Goal: Task Accomplishment & Management: Complete application form

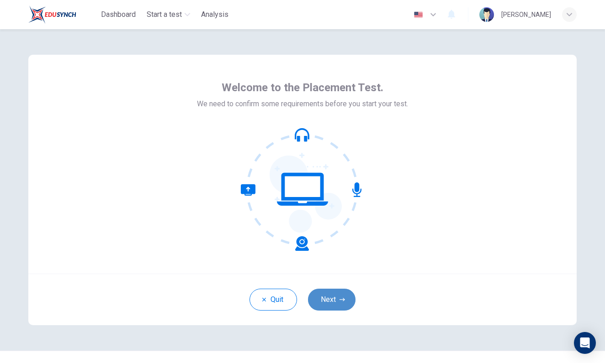
click at [338, 300] on button "Next" at bounding box center [331, 300] width 47 height 22
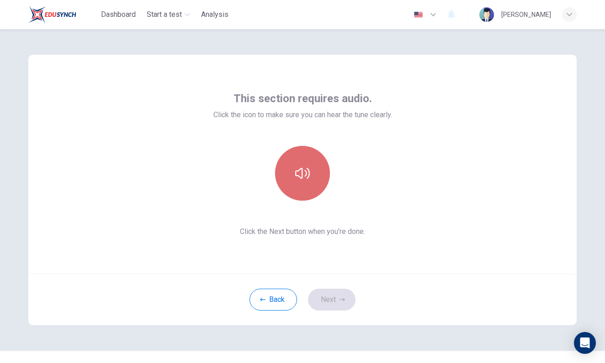
click at [312, 178] on button "button" at bounding box center [302, 173] width 55 height 55
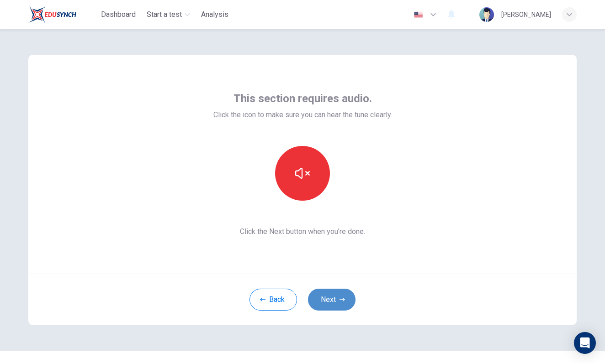
click at [322, 297] on button "Next" at bounding box center [331, 300] width 47 height 22
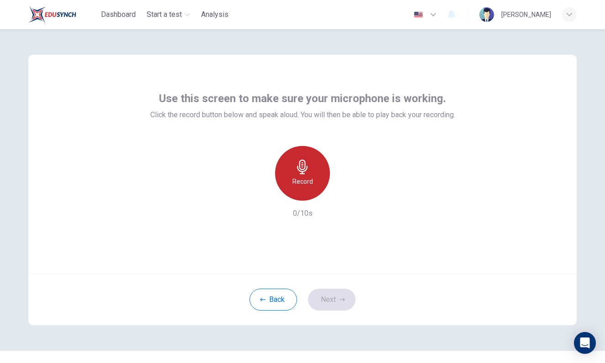
click at [308, 182] on h6 "Record" at bounding box center [302, 181] width 21 height 11
click at [308, 182] on h6 "Stop" at bounding box center [302, 181] width 14 height 11
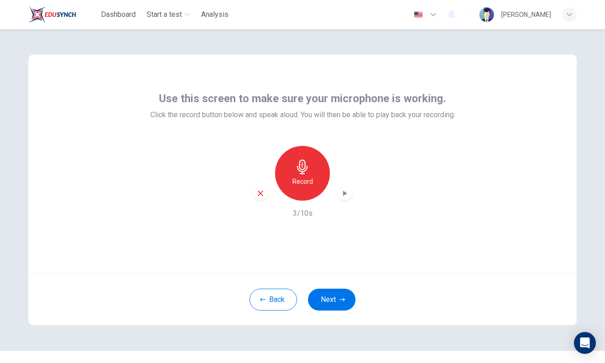
click at [342, 196] on icon "button" at bounding box center [344, 193] width 9 height 9
click at [327, 297] on button "Next" at bounding box center [331, 300] width 47 height 22
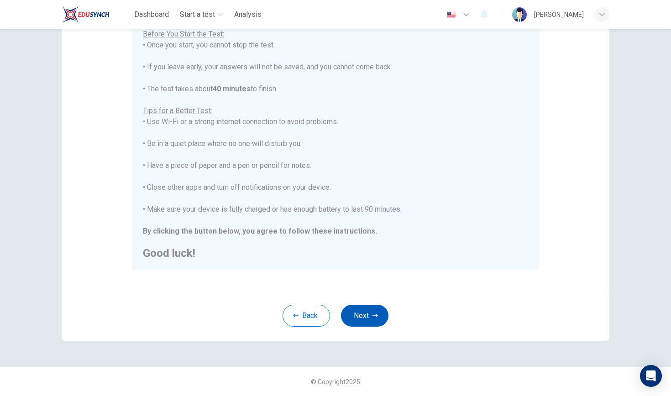
click at [377, 312] on button "Next" at bounding box center [364, 316] width 47 height 22
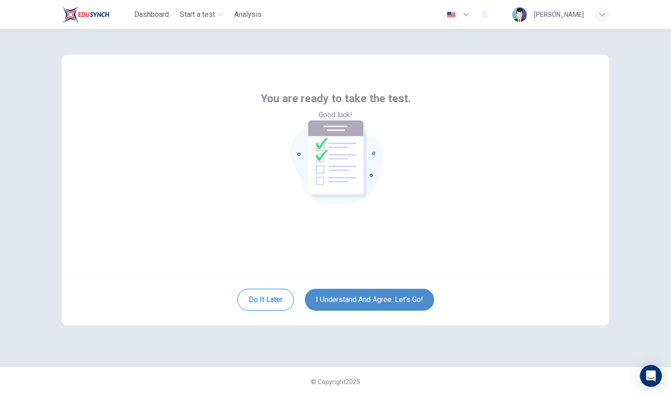
click at [374, 299] on button "I understand and agree. Let’s go!" at bounding box center [369, 300] width 129 height 22
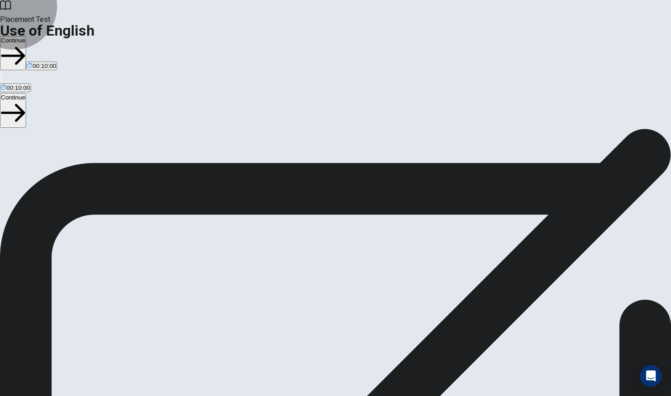
click at [26, 36] on button "Continue" at bounding box center [13, 53] width 26 height 34
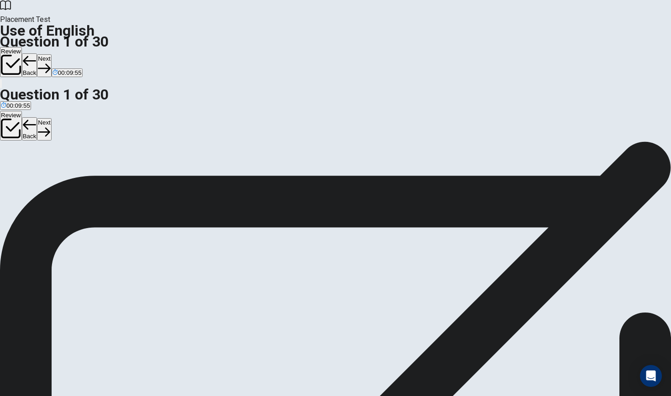
click at [10, 164] on div "A" at bounding box center [5, 167] width 9 height 7
click at [51, 54] on button "Next" at bounding box center [44, 65] width 14 height 22
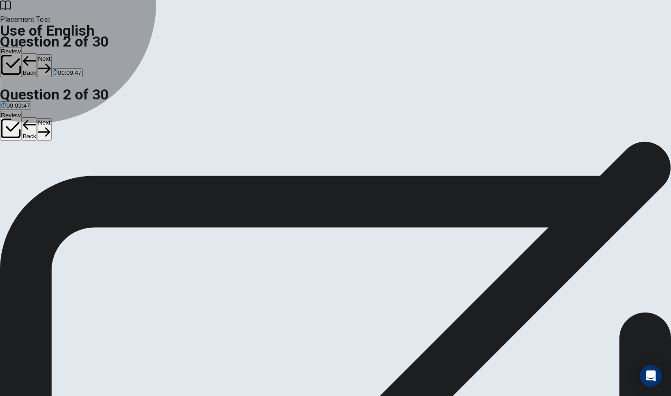
click at [11, 163] on button "A Did" at bounding box center [5, 171] width 11 height 16
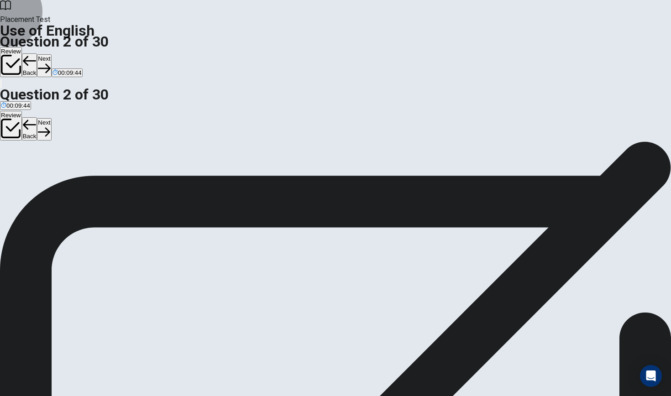
click at [51, 54] on button "Next" at bounding box center [44, 65] width 14 height 22
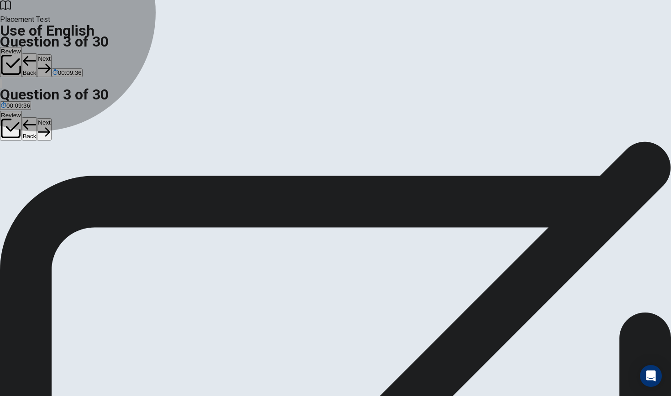
click at [22, 179] on button "B Are" at bounding box center [16, 171] width 11 height 16
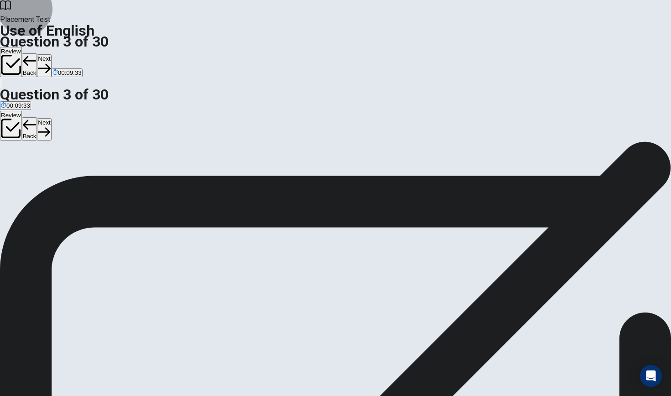
click at [51, 54] on button "Next" at bounding box center [44, 65] width 14 height 22
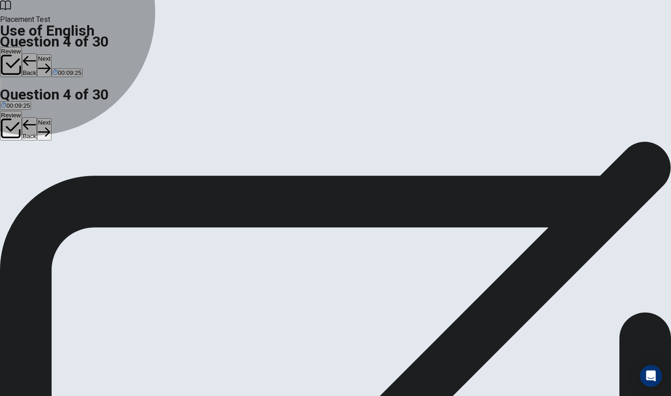
click at [37, 178] on span "Have" at bounding box center [30, 174] width 14 height 7
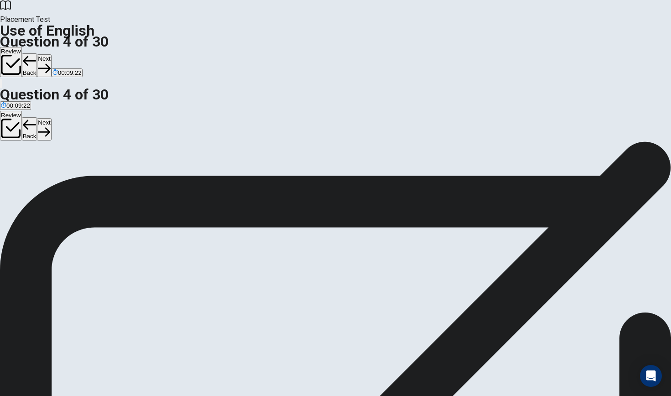
click at [51, 54] on button "Next" at bounding box center [44, 65] width 14 height 22
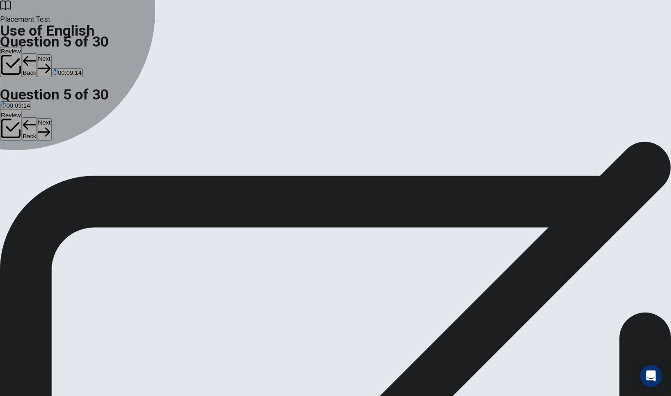
click at [55, 171] on div "C" at bounding box center [41, 167] width 28 height 7
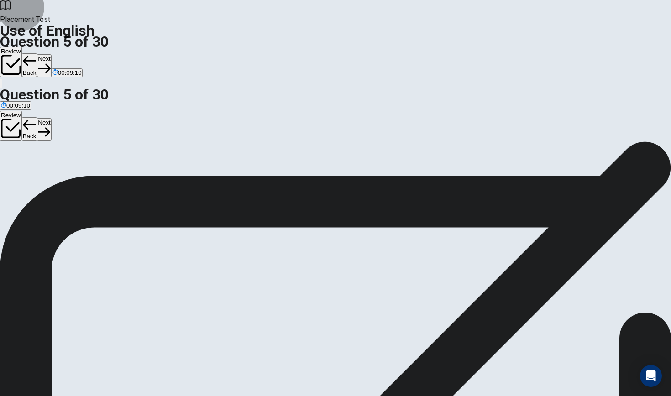
click at [51, 54] on button "Next" at bounding box center [44, 65] width 14 height 22
click at [94, 178] on span "the stove" at bounding box center [81, 174] width 25 height 7
click at [44, 173] on button "B the bus" at bounding box center [33, 171] width 22 height 16
click at [36, 54] on button "Next" at bounding box center [29, 65] width 14 height 22
click at [58, 179] on button "D fast" at bounding box center [52, 171] width 11 height 16
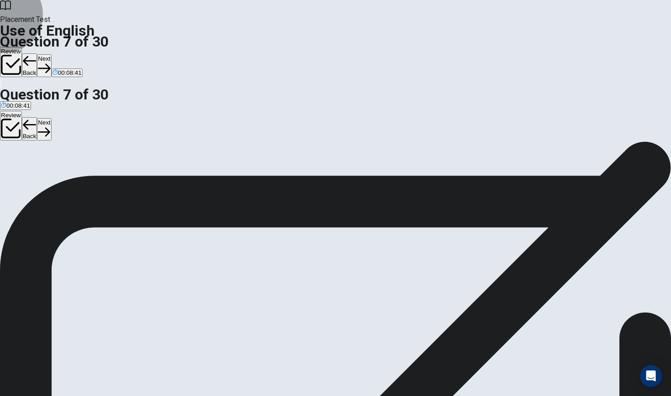
click at [51, 54] on button "Next" at bounding box center [44, 65] width 14 height 22
click at [12, 171] on span "kind" at bounding box center [6, 174] width 11 height 7
click at [51, 54] on button "Next" at bounding box center [44, 65] width 14 height 22
click at [53, 179] on button "C drives" at bounding box center [44, 171] width 18 height 16
click at [51, 54] on button "Next" at bounding box center [44, 65] width 14 height 22
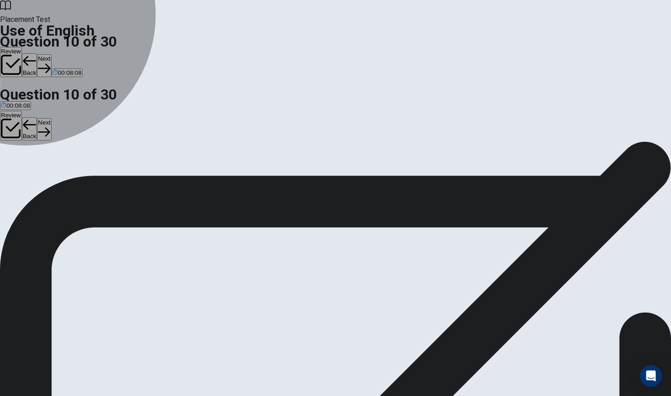
click at [61, 178] on span "finished" at bounding box center [50, 174] width 21 height 7
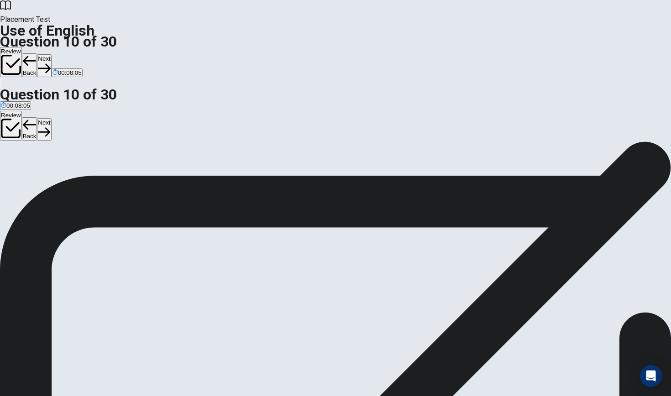
click at [51, 54] on button "Next" at bounding box center [44, 65] width 14 height 22
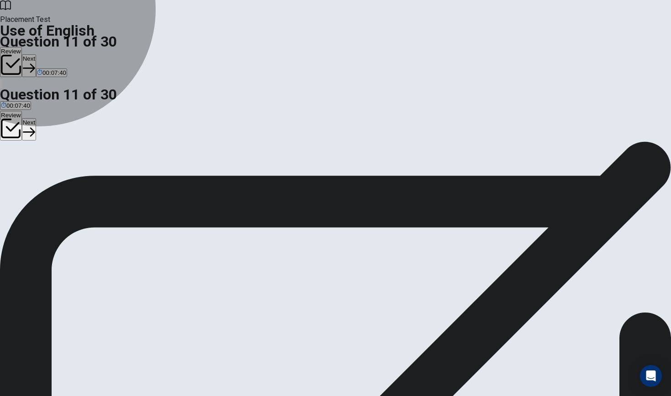
click at [130, 178] on span "be attending" at bounding box center [112, 174] width 33 height 7
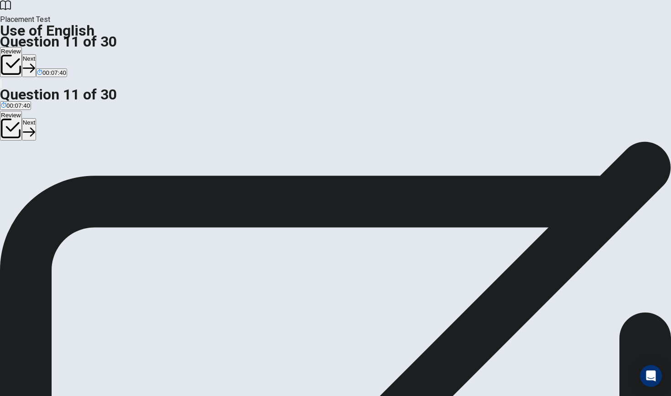
click at [95, 178] on span "was attended" at bounding box center [76, 174] width 36 height 7
click at [57, 178] on span "did attend" at bounding box center [43, 174] width 27 height 7
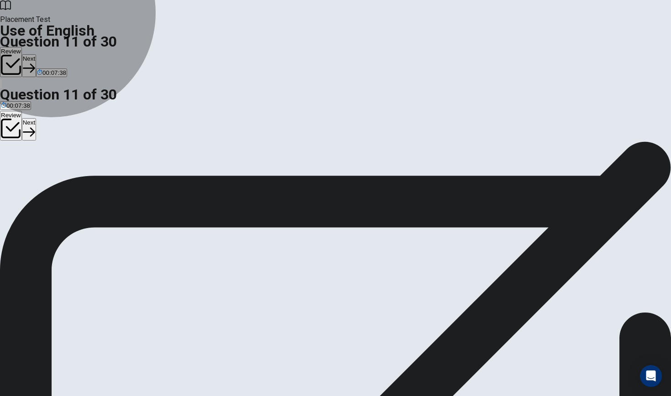
click at [28, 171] on span "will attend" at bounding box center [14, 174] width 27 height 7
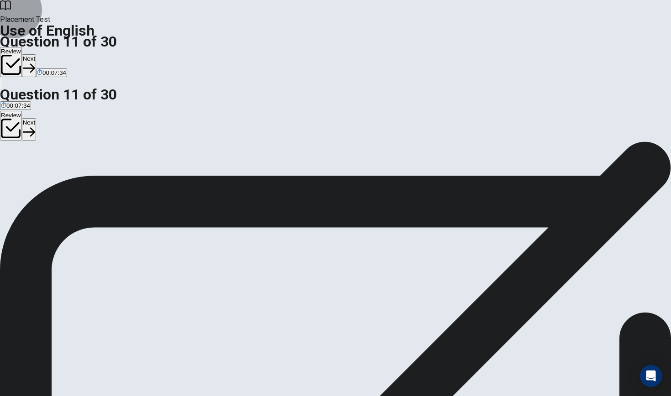
click at [36, 54] on button "Next" at bounding box center [29, 65] width 14 height 22
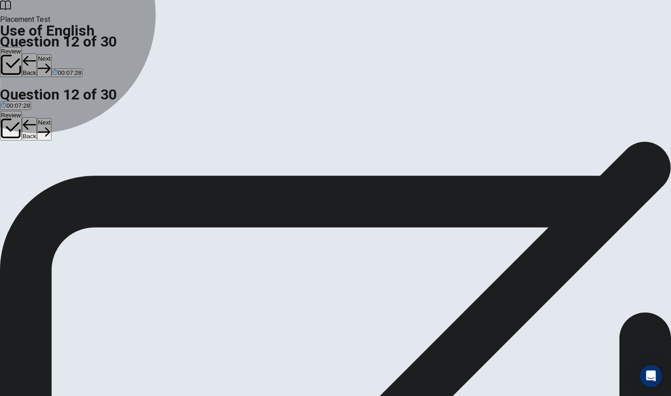
click at [58, 178] on span "reading" at bounding box center [48, 174] width 20 height 7
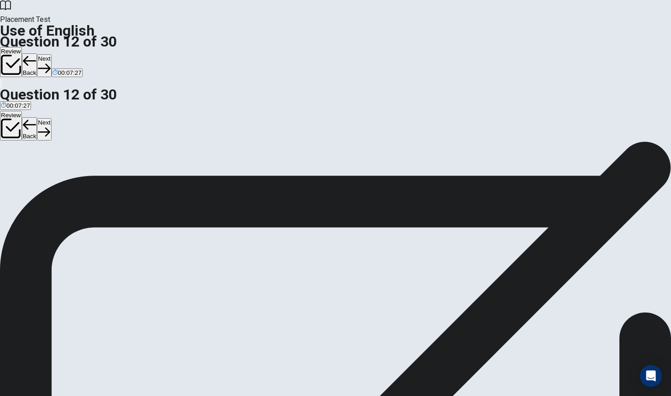
click at [51, 54] on button "Next" at bounding box center [44, 65] width 14 height 22
click at [14, 163] on button "A read" at bounding box center [7, 171] width 14 height 16
click at [51, 54] on button "Next" at bounding box center [44, 65] width 14 height 22
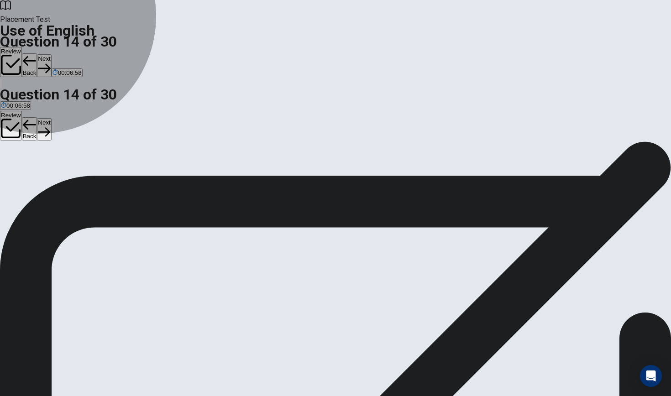
click at [135, 178] on span "was listening" at bounding box center [117, 174] width 35 height 7
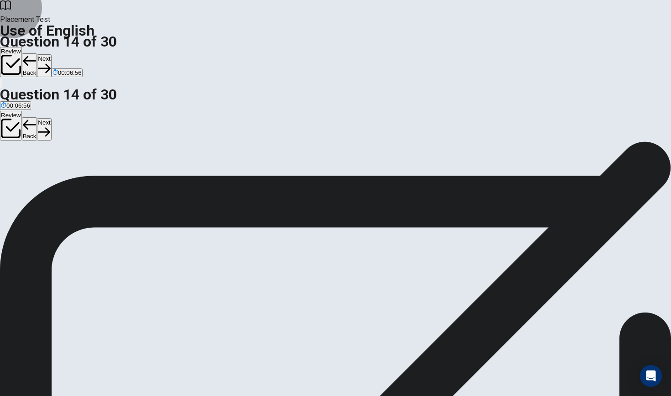
click at [51, 54] on button "Next" at bounding box center [44, 65] width 14 height 22
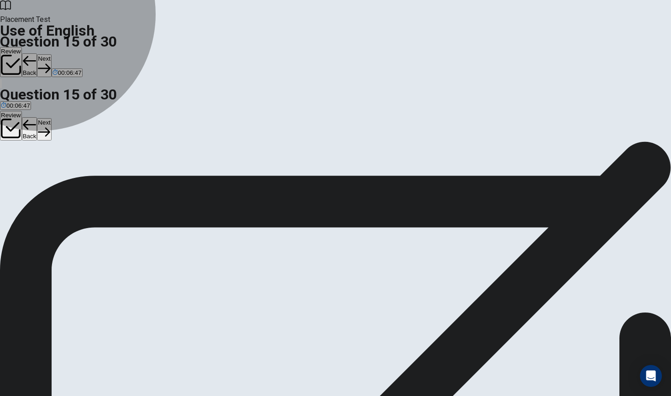
click at [16, 171] on span "fridge" at bounding box center [8, 174] width 15 height 7
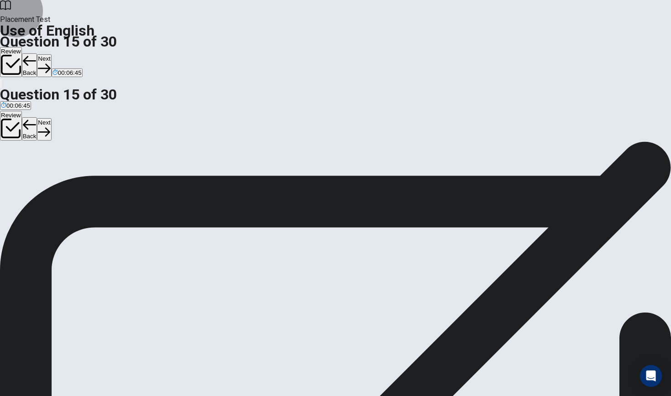
click at [51, 54] on button "Next" at bounding box center [44, 65] width 14 height 22
click at [52, 176] on span "impossible" at bounding box center [37, 174] width 29 height 7
click at [36, 54] on button "Next" at bounding box center [29, 65] width 14 height 22
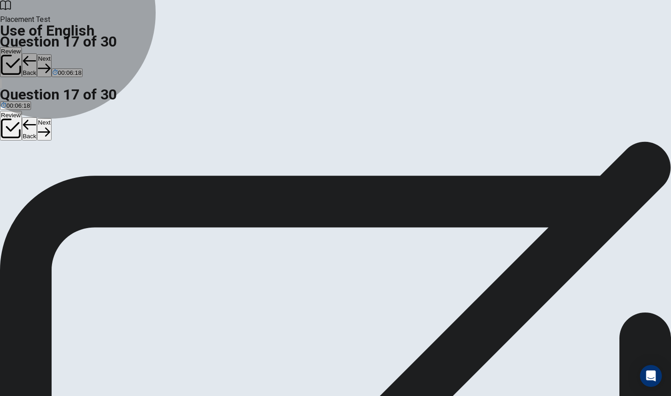
click at [29, 171] on span "brand new" at bounding box center [15, 174] width 28 height 7
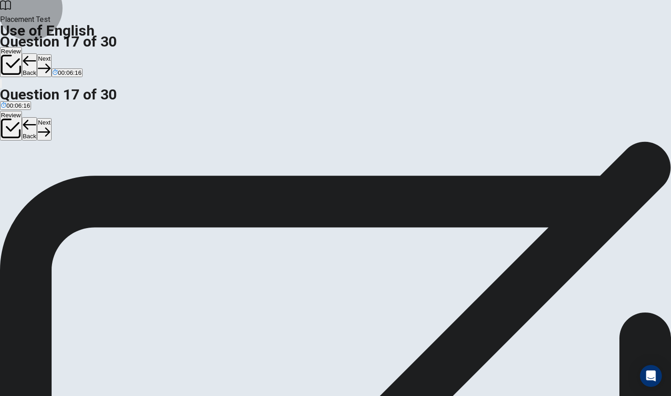
click at [50, 62] on icon "button" at bounding box center [44, 68] width 12 height 12
click at [51, 54] on button "Next" at bounding box center [44, 65] width 14 height 22
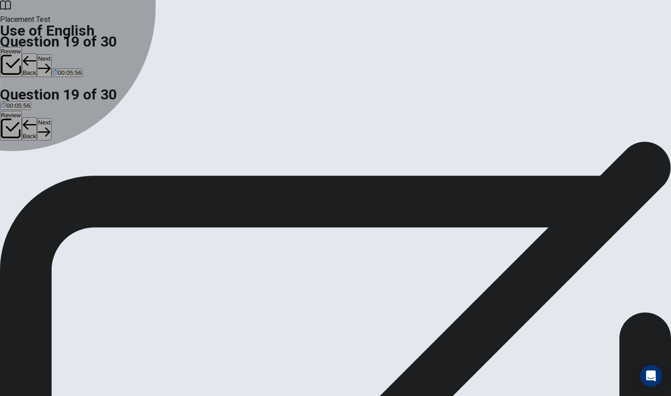
click at [64, 171] on div "D" at bounding box center [56, 167] width 15 height 7
click at [47, 171] on div "C" at bounding box center [39, 167] width 16 height 7
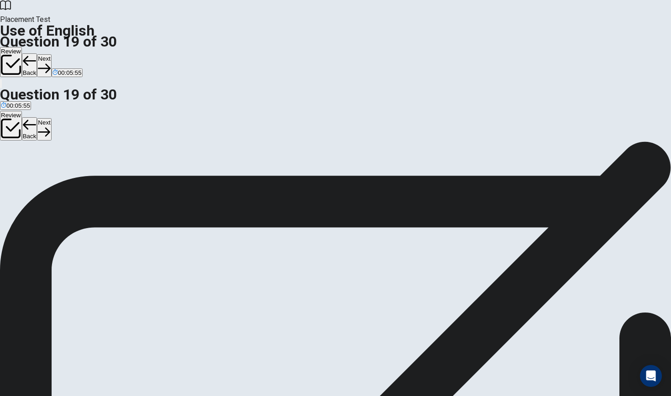
click at [29, 171] on div "B" at bounding box center [21, 167] width 15 height 7
click at [13, 163] on button "A stay" at bounding box center [6, 171] width 13 height 16
click at [30, 178] on button "B arrive" at bounding box center [21, 171] width 17 height 16
click at [51, 54] on button "Next" at bounding box center [44, 65] width 14 height 22
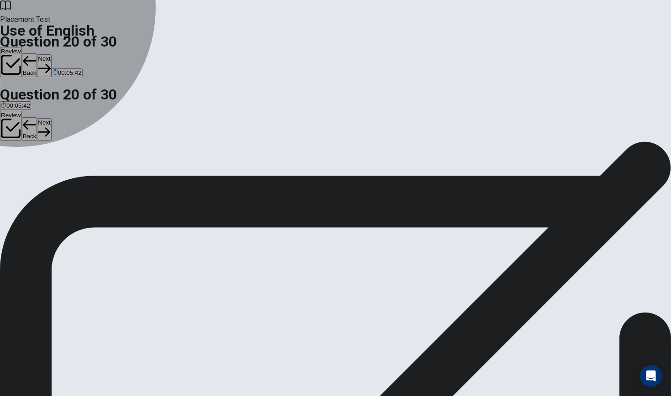
click at [11, 164] on div "A" at bounding box center [6, 167] width 10 height 7
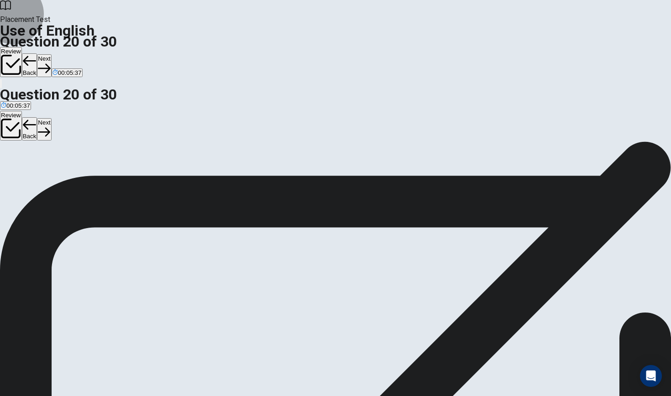
click at [51, 54] on button "Next" at bounding box center [44, 65] width 14 height 22
click at [16, 171] on span "None" at bounding box center [8, 174] width 15 height 7
click at [36, 54] on button "Next" at bounding box center [29, 65] width 14 height 22
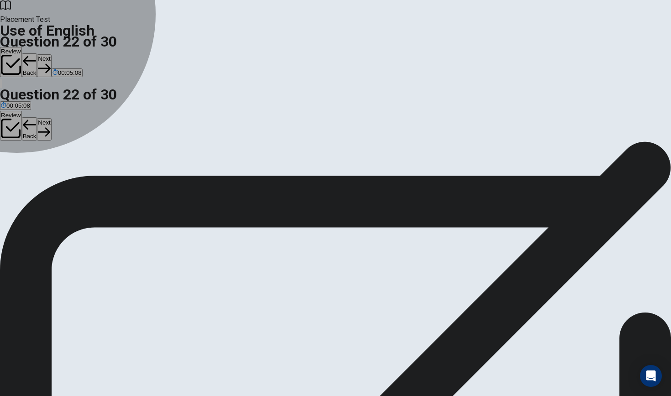
click at [52, 171] on div "B" at bounding box center [41, 167] width 21 height 7
click at [107, 179] on button "D he live" at bounding box center [97, 171] width 20 height 16
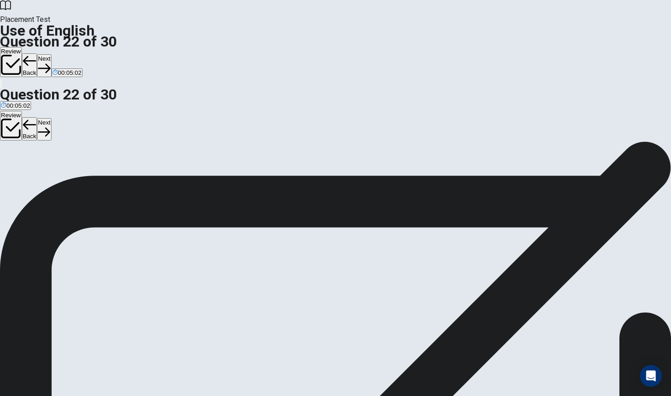
click at [51, 54] on button "Next" at bounding box center [44, 65] width 14 height 22
click at [12, 164] on div "A" at bounding box center [6, 167] width 11 height 7
click at [51, 54] on button "Next" at bounding box center [44, 65] width 14 height 22
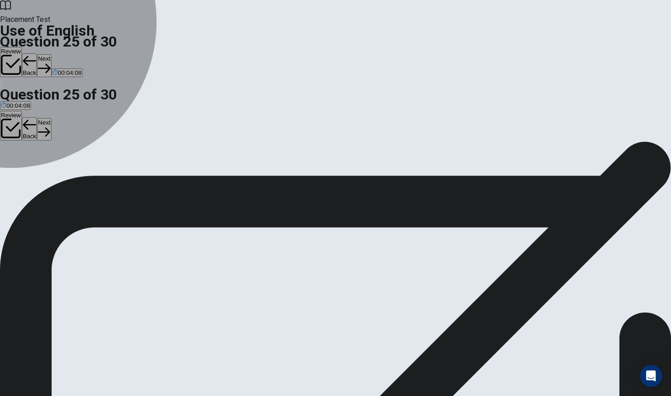
click at [82, 179] on button "C understand it" at bounding box center [63, 171] width 37 height 16
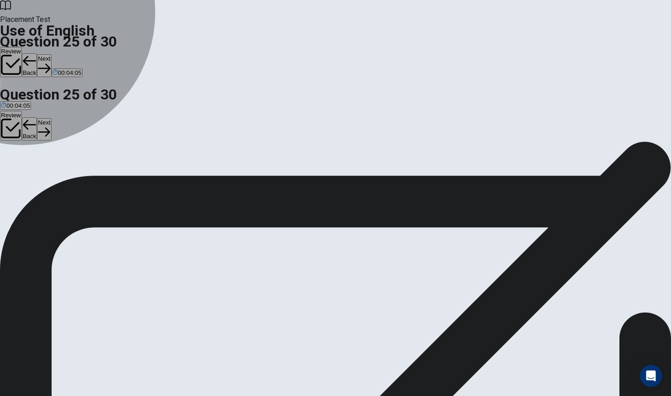
click at [43, 178] on span "avoid it" at bounding box center [33, 174] width 19 height 7
click at [22, 171] on span "ignore it" at bounding box center [11, 174] width 21 height 7
click at [43, 178] on span "avoid it" at bounding box center [33, 174] width 19 height 7
click at [107, 178] on span "resolve it" at bounding box center [95, 174] width 24 height 7
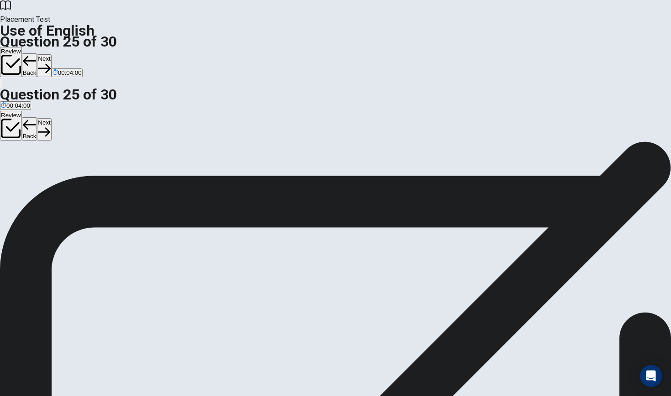
click at [44, 179] on button "B avoid it" at bounding box center [33, 171] width 21 height 16
click at [81, 178] on span "understand it" at bounding box center [63, 174] width 35 height 7
click at [51, 54] on button "Next" at bounding box center [44, 65] width 14 height 22
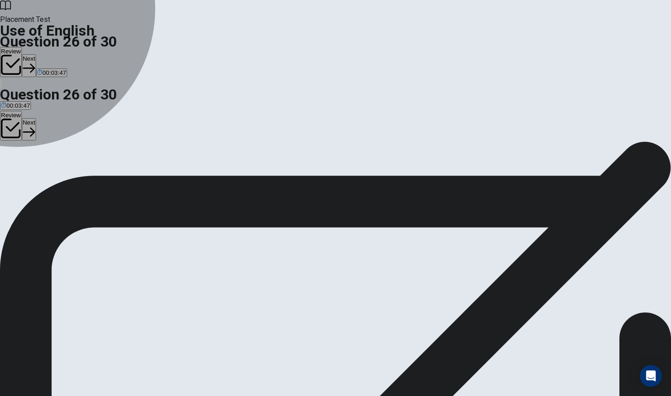
click at [48, 171] on div "B" at bounding box center [38, 167] width 20 height 7
click at [26, 171] on span "firefighter" at bounding box center [14, 174] width 26 height 7
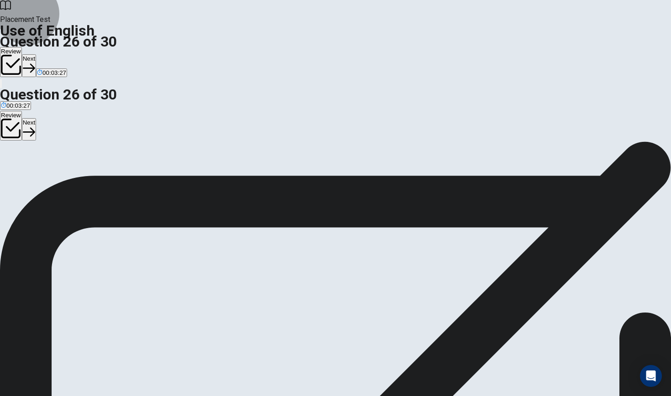
click at [36, 54] on button "Next" at bounding box center [29, 65] width 14 height 22
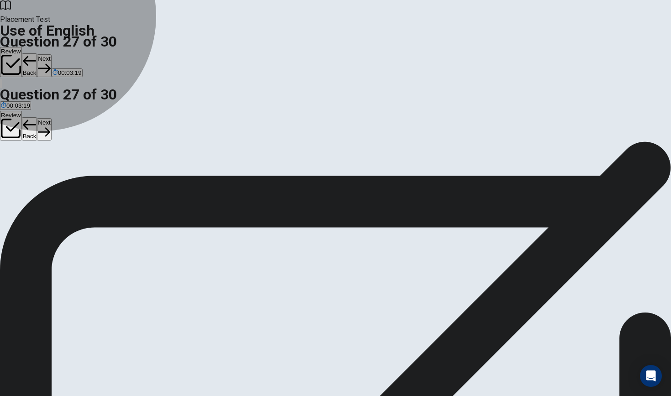
click at [62, 178] on span "apricot" at bounding box center [52, 174] width 18 height 7
click at [42, 173] on span "iceberg" at bounding box center [32, 174] width 20 height 7
click at [20, 171] on span "earring" at bounding box center [10, 174] width 19 height 7
click at [87, 178] on span "umbrella" at bounding box center [74, 174] width 23 height 7
click at [63, 179] on button "C apricot" at bounding box center [52, 171] width 20 height 16
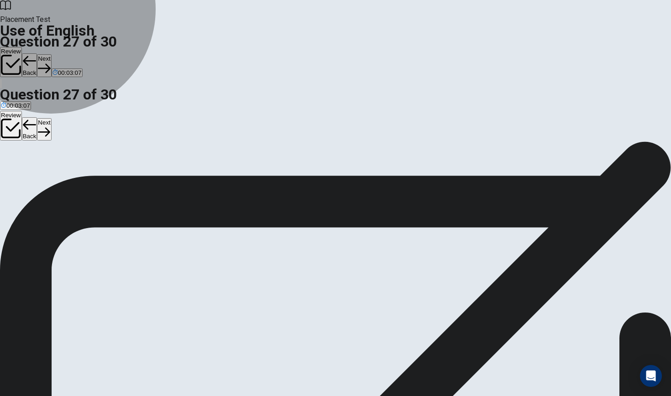
click at [43, 176] on button "B iceberg" at bounding box center [32, 171] width 22 height 16
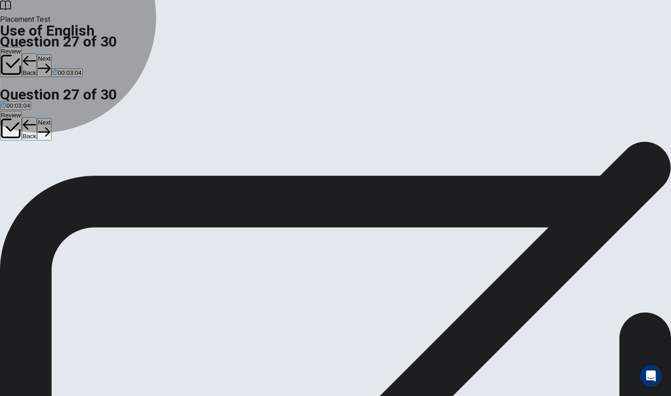
click at [63, 179] on button "C apricot" at bounding box center [52, 171] width 20 height 16
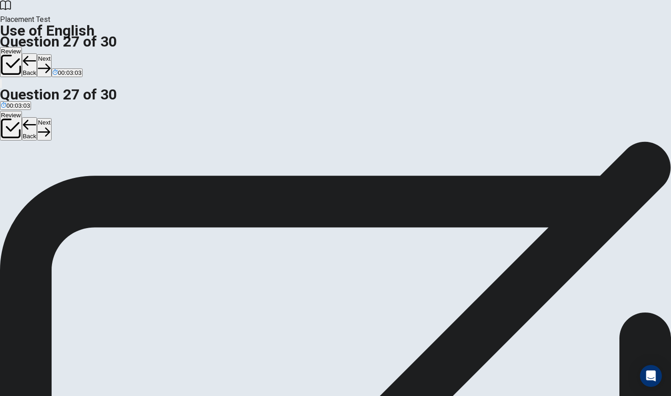
click at [42, 176] on span "iceberg" at bounding box center [32, 174] width 20 height 7
click at [62, 178] on span "apricot" at bounding box center [52, 174] width 18 height 7
click at [51, 54] on button "Next" at bounding box center [44, 65] width 14 height 22
click at [16, 171] on span "Down" at bounding box center [9, 174] width 16 height 7
click at [51, 54] on button "Next" at bounding box center [44, 65] width 14 height 22
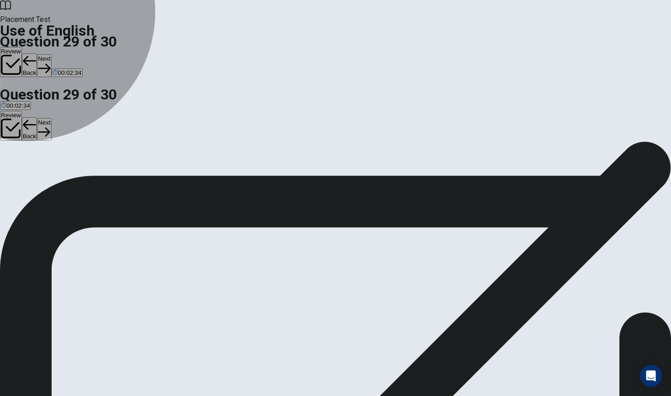
click at [42, 178] on span "clean" at bounding box center [34, 174] width 15 height 7
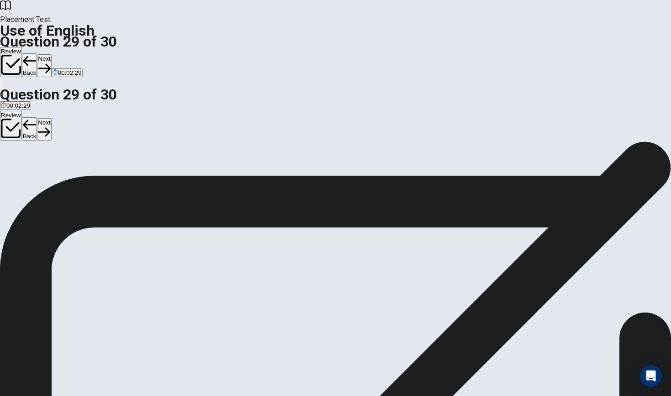
click at [51, 54] on button "Next" at bounding box center [44, 65] width 14 height 22
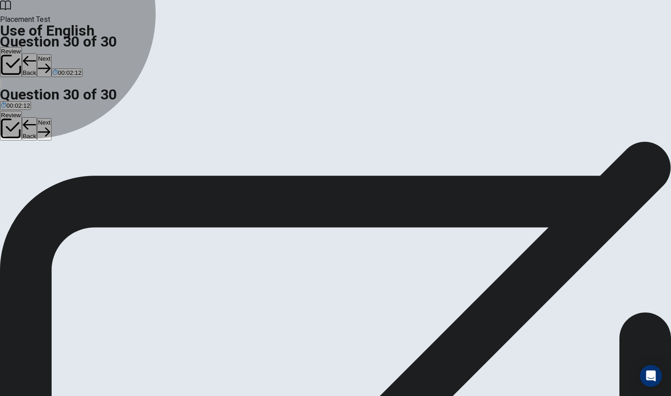
click at [15, 171] on span "waits" at bounding box center [8, 174] width 14 height 7
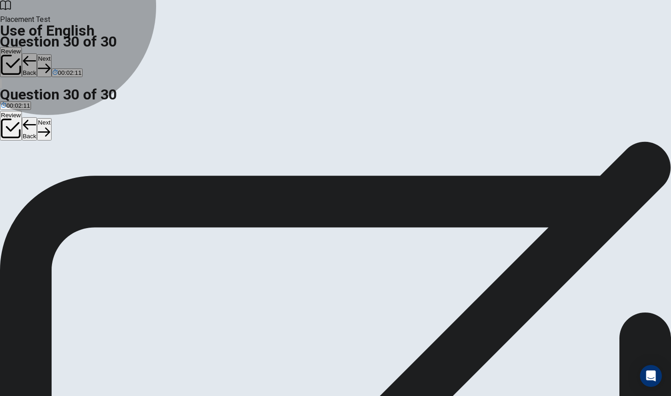
click at [37, 173] on button "B waiting" at bounding box center [26, 171] width 21 height 16
click at [49, 179] on button "C wait" at bounding box center [43, 171] width 13 height 16
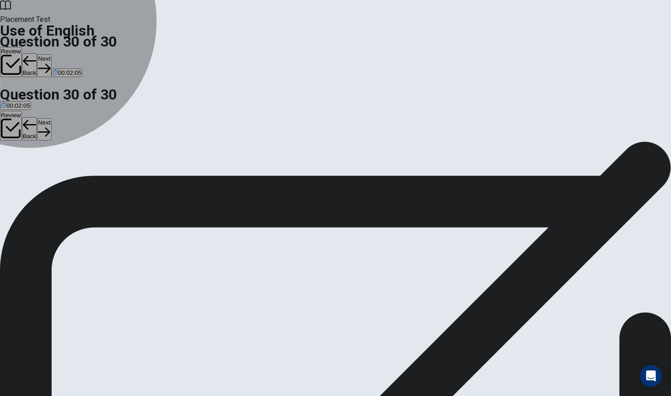
click at [69, 179] on button "D waited" at bounding box center [59, 171] width 20 height 16
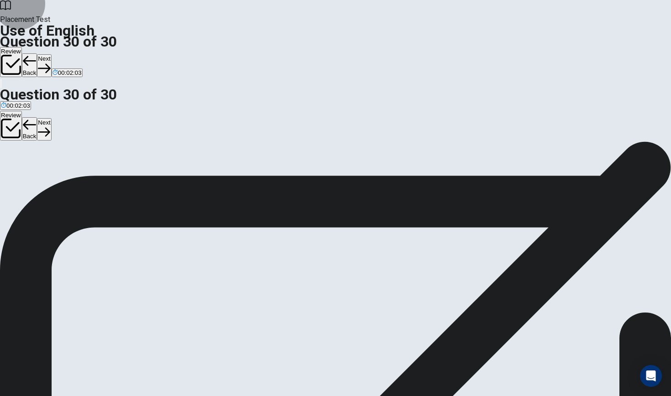
click at [51, 54] on button "Next" at bounding box center [44, 65] width 14 height 22
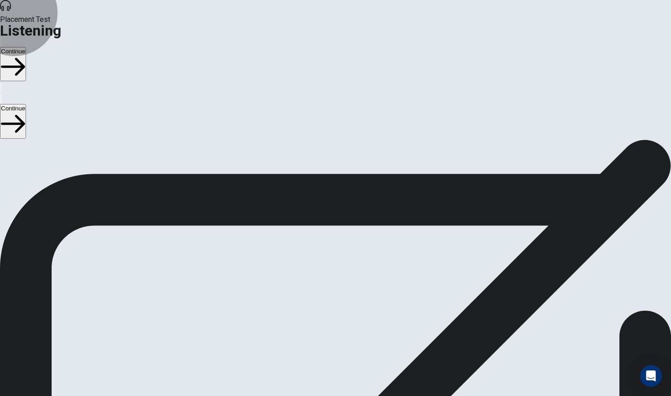
click at [26, 47] on button "Continue" at bounding box center [13, 64] width 26 height 34
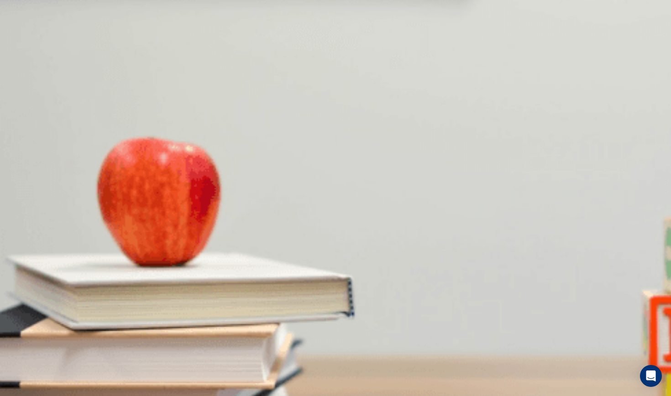
click at [125, 163] on span "How long does express shipping take?" at bounding box center [62, 167] width 125 height 9
click at [125, 180] on div "C" at bounding box center [103, 177] width 44 height 7
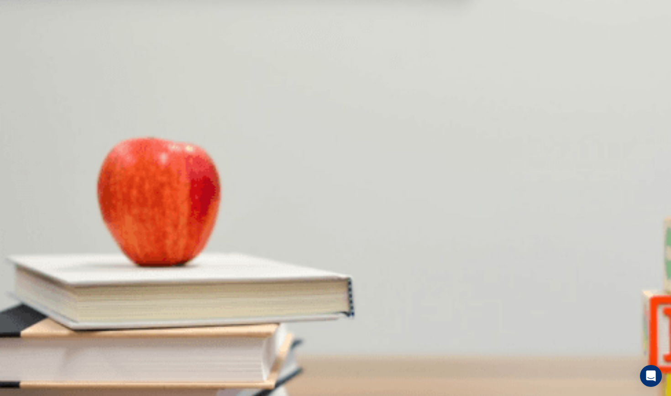
click at [80, 226] on span "Overnight" at bounding box center [67, 222] width 26 height 7
click at [165, 257] on span "[US_STATE]" at bounding box center [149, 260] width 34 height 7
click at [133, 295] on span "Next day and two-day" at bounding box center [103, 298] width 59 height 7
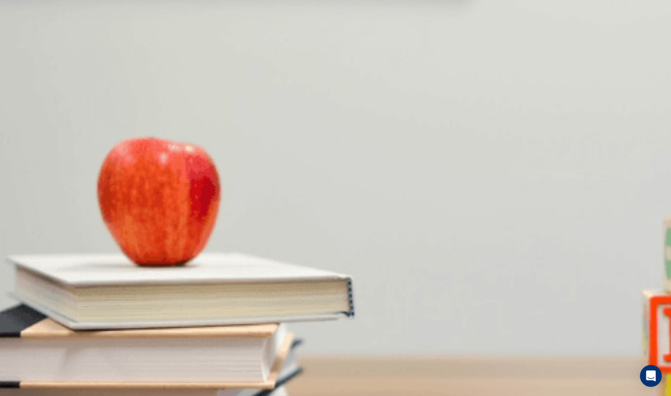
scroll to position [852, 0]
click at [26, 334] on span "At a bank" at bounding box center [14, 337] width 26 height 7
click at [77, 326] on button "B At a grocery store" at bounding box center [52, 334] width 50 height 16
click at [26, 47] on button "Continue" at bounding box center [13, 64] width 26 height 34
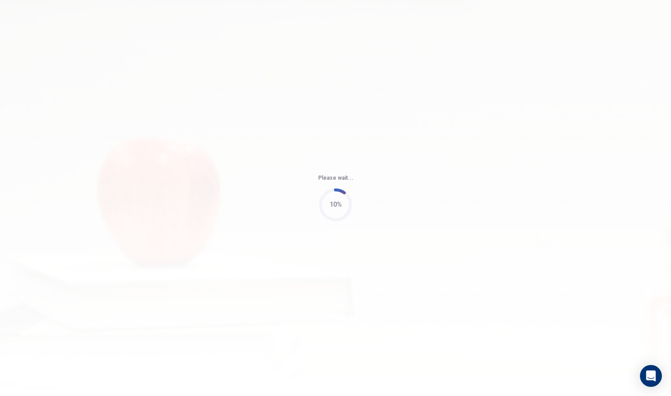
type input "59"
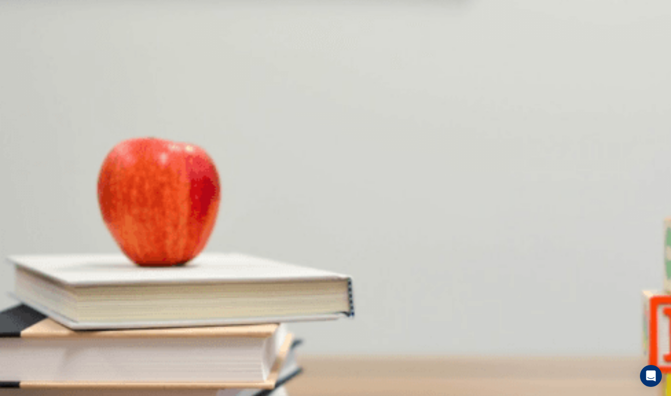
scroll to position [0, 0]
click at [75, 174] on div "B" at bounding box center [65, 177] width 19 height 7
click at [32, 212] on div "A" at bounding box center [16, 215] width 31 height 7
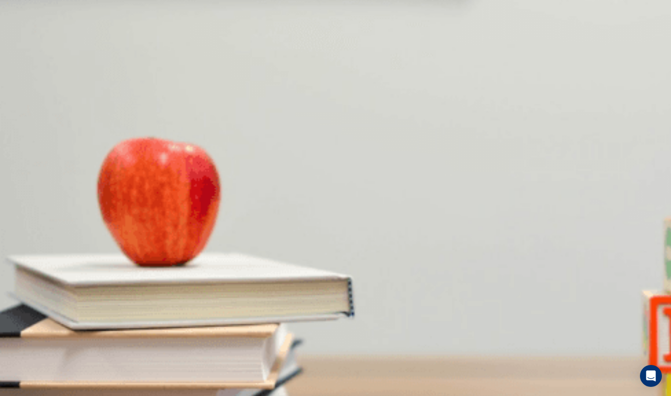
click at [72, 257] on span "Hold a copy" at bounding box center [56, 260] width 32 height 7
click at [54, 289] on div "C" at bounding box center [49, 292] width 10 height 7
click at [185, 327] on div "D" at bounding box center [146, 330] width 79 height 7
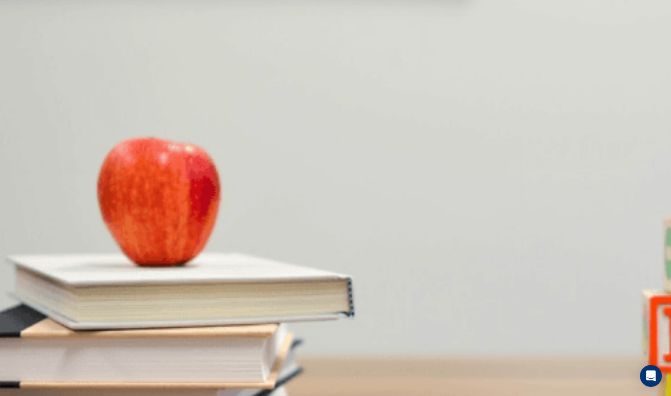
scroll to position [0, 0]
click at [26, 47] on button "Continue" at bounding box center [13, 64] width 26 height 34
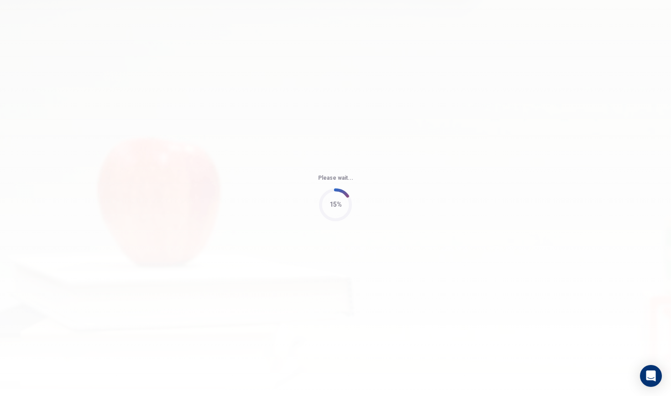
type input "60"
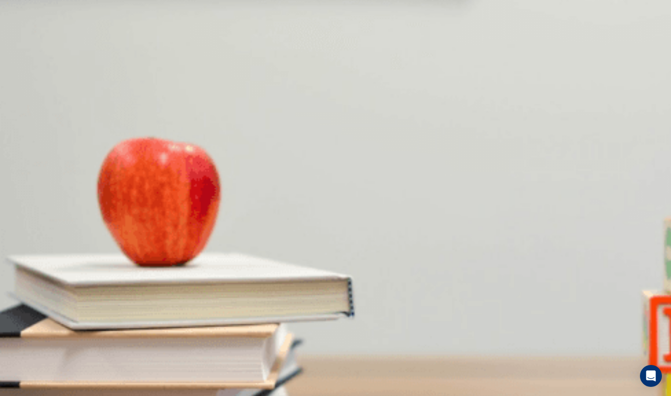
scroll to position [36, 0]
click at [38, 180] on span "This weekend" at bounding box center [19, 183] width 37 height 7
click at [119, 211] on button "D Online" at bounding box center [110, 219] width 20 height 16
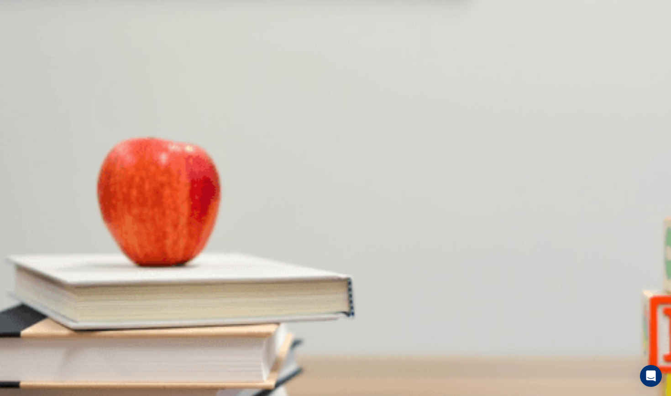
click at [86, 257] on span "Downtown" at bounding box center [72, 260] width 28 height 7
click at [69, 288] on button "B Arrive early" at bounding box center [53, 296] width 32 height 16
click at [53, 318] on span "A concert" at bounding box center [40, 321] width 26 height 7
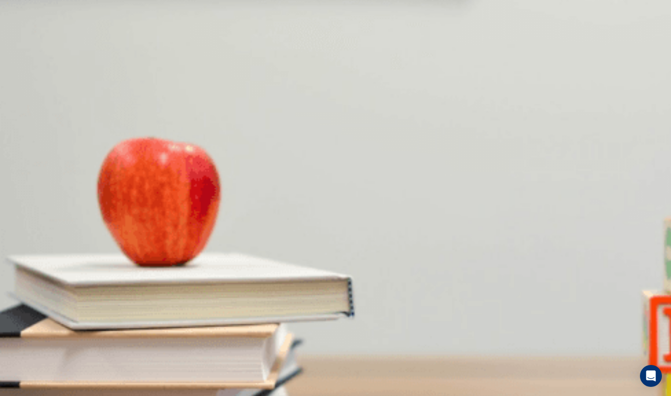
click at [25, 318] on span "A festival" at bounding box center [13, 321] width 24 height 7
click at [53, 318] on span "A concert" at bounding box center [40, 321] width 26 height 7
click at [72, 310] on button "C A play" at bounding box center [62, 318] width 18 height 16
click at [53, 310] on button "B A concert" at bounding box center [39, 318] width 27 height 16
click at [72, 310] on button "C A play" at bounding box center [62, 318] width 18 height 16
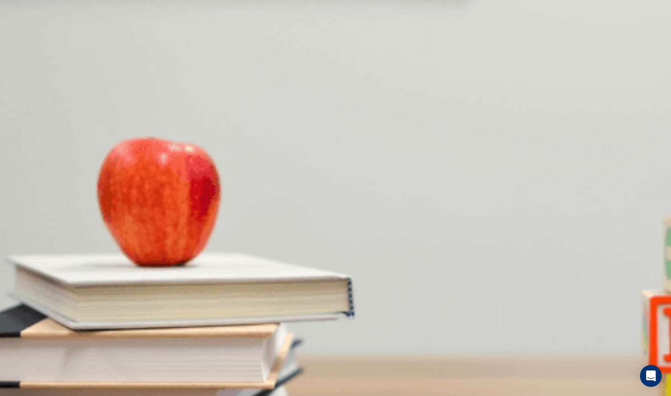
click at [26, 47] on button "Continue" at bounding box center [13, 64] width 26 height 34
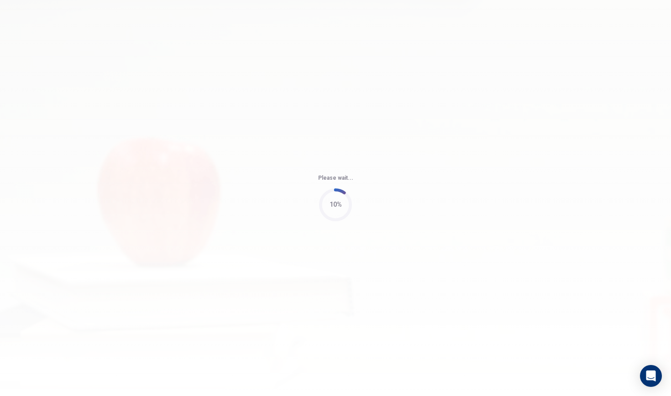
type input "63"
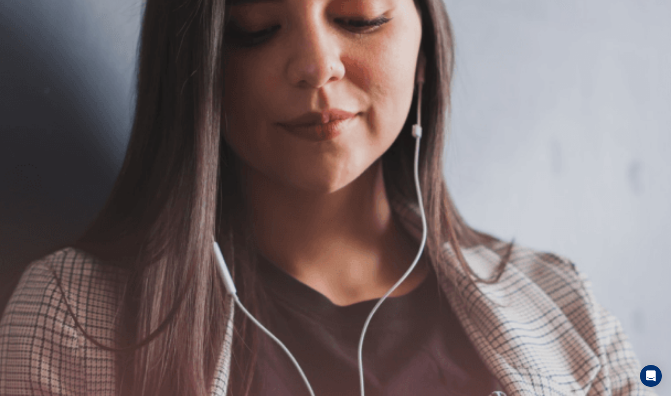
scroll to position [0, 0]
click at [26, 47] on button "Continue" at bounding box center [13, 64] width 26 height 34
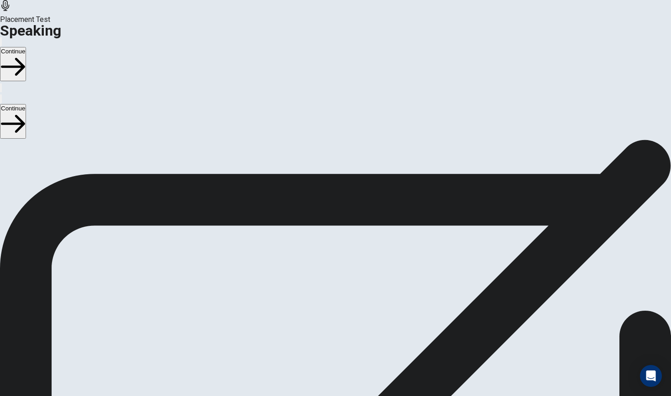
scroll to position [33, 0]
click at [26, 47] on button "Continue" at bounding box center [13, 64] width 26 height 34
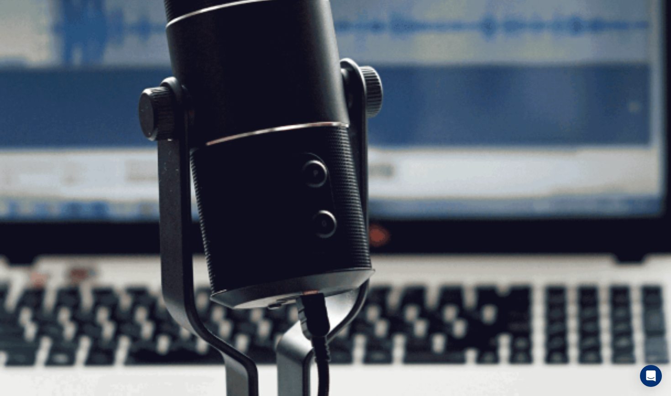
scroll to position [0, 0]
click at [26, 47] on button "Continue" at bounding box center [13, 64] width 26 height 34
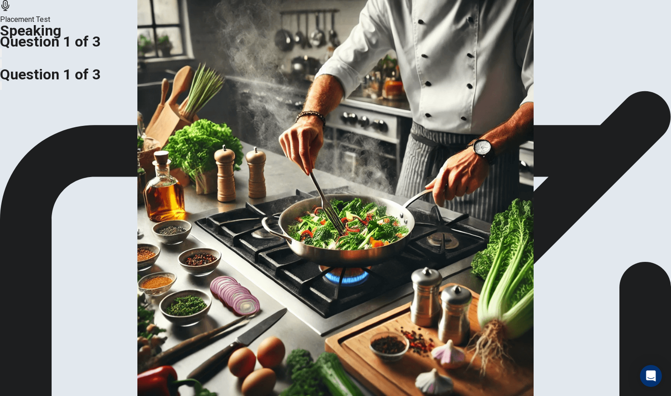
scroll to position [25, 0]
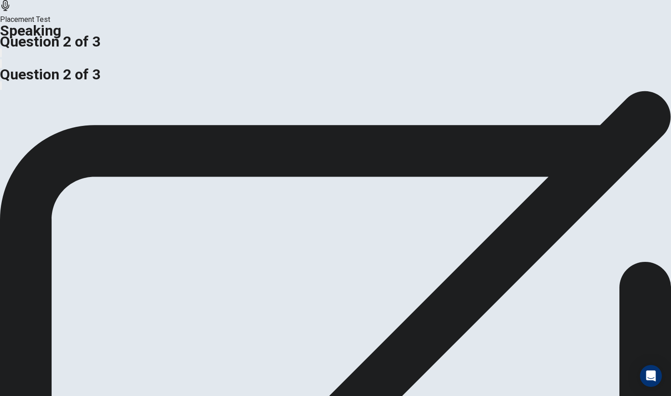
scroll to position [0, 0]
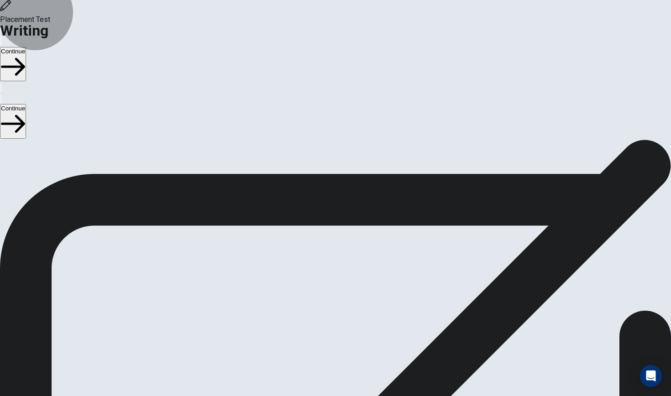
click at [26, 47] on button "Continue" at bounding box center [13, 64] width 26 height 34
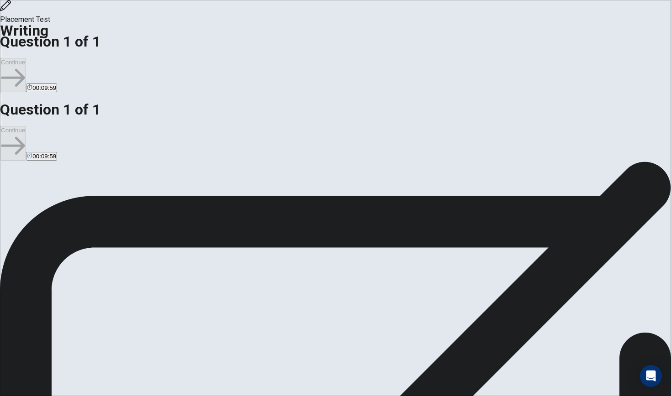
type textarea "I am sometime achieved read some book.because read can help me learn more new w…"
click at [26, 58] on button "Continue" at bounding box center [13, 75] width 26 height 34
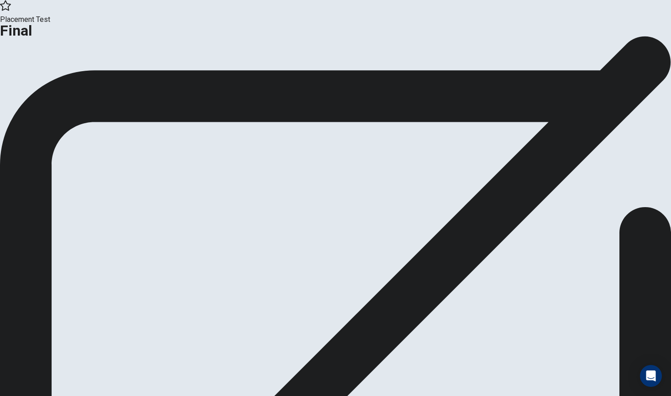
click at [73, 81] on button "Continue" at bounding box center [54, 75] width 37 height 12
